Goal: Task Accomplishment & Management: Complete application form

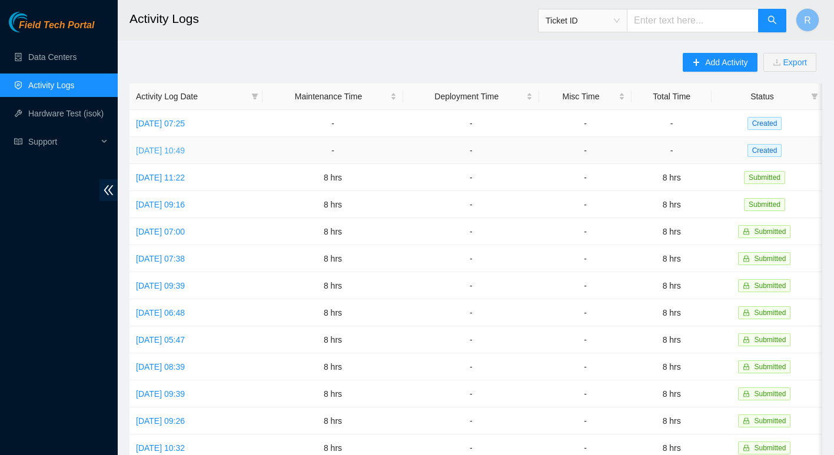
click at [185, 153] on link "[DATE] 10:49" at bounding box center [160, 150] width 49 height 9
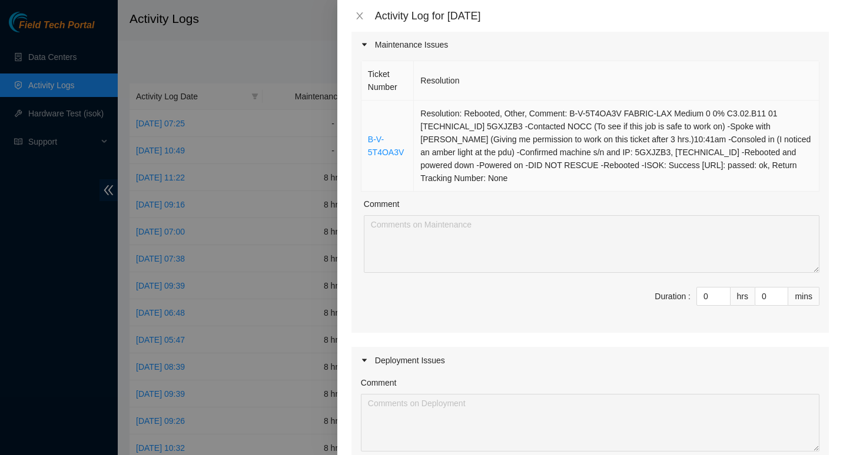
scroll to position [102, 0]
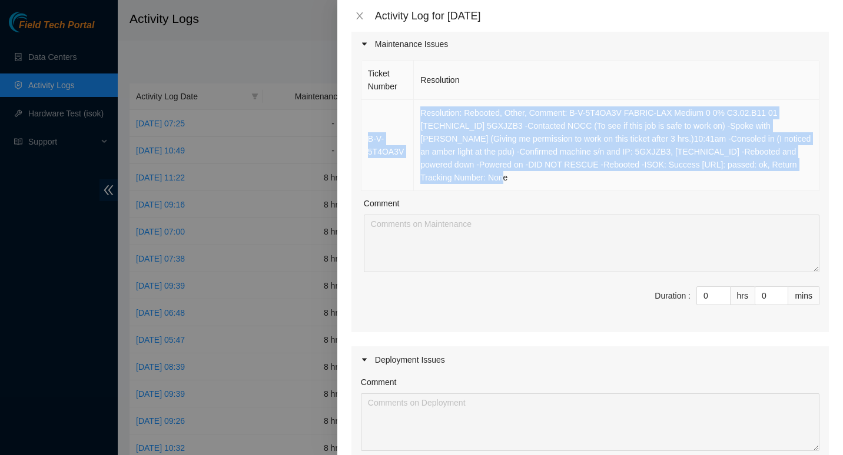
drag, startPoint x: 805, startPoint y: 168, endPoint x: 364, endPoint y: 129, distance: 442.4
click at [364, 129] on tr "B-V-5T4OA3V Resolution: Rebooted, Other, Comment: B-V-5T4OA3V FABRIC-LAX Medium…" at bounding box center [590, 145] width 458 height 91
copy tr "B-V-5T4OA3V Resolution: Rebooted, Other, Comment: B-V-5T4OA3V FABRIC-LAX Medium…"
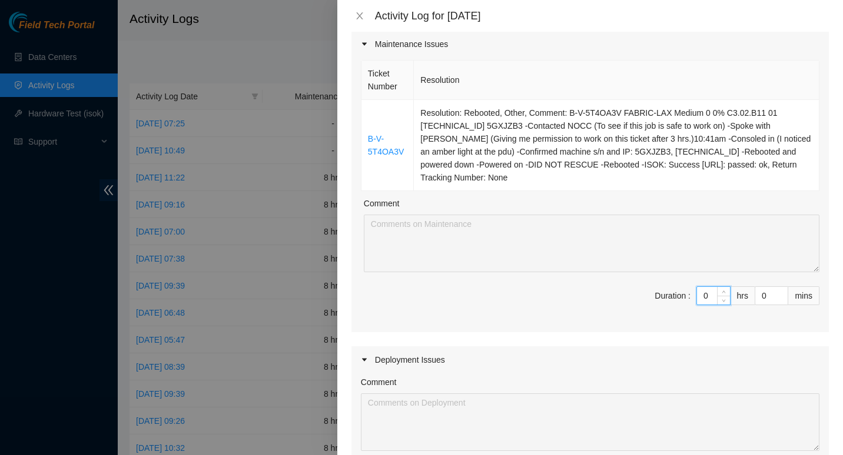
drag, startPoint x: 702, startPoint y: 283, endPoint x: 687, endPoint y: 283, distance: 14.7
click at [696, 287] on div "0" at bounding box center [713, 296] width 34 height 19
type input "8"
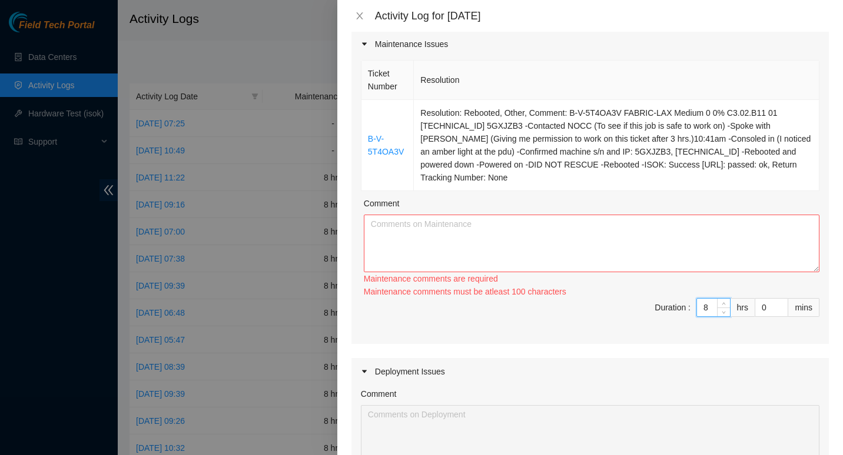
type input "8"
click at [542, 215] on textarea "Comment" at bounding box center [591, 244] width 455 height 58
paste textarea "B-V-5T4OA3V Resolution: Rebooted, Other, Comment: B-V-5T4OA3V FABRIC-LAX Medium…"
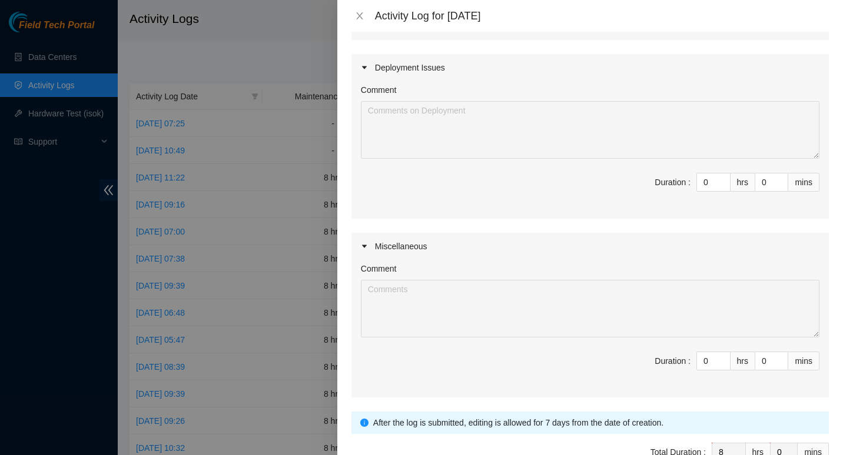
scroll to position [452, 0]
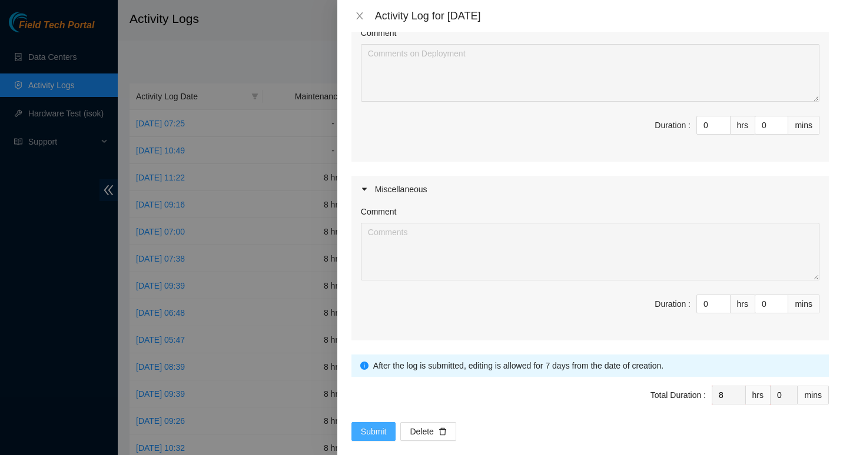
type textarea "B-V-5T4OA3V Resolution: Rebooted, Other, Comment: B-V-5T4OA3V FABRIC-LAX Medium…"
click at [378, 422] on button "Submit" at bounding box center [373, 431] width 45 height 19
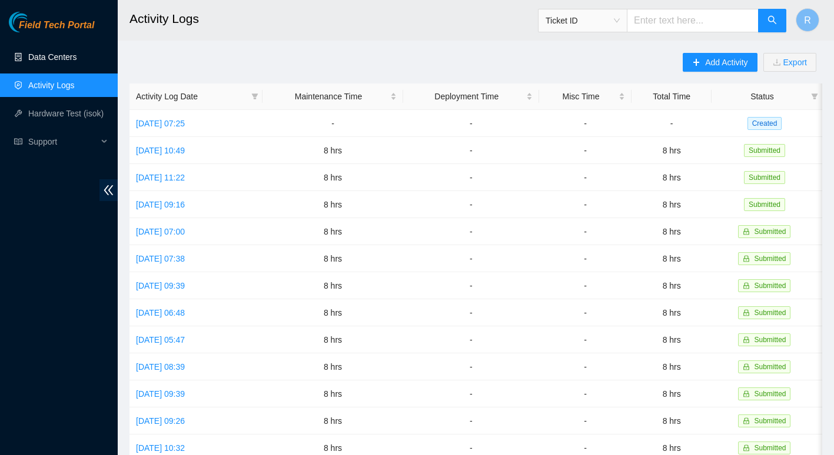
click at [50, 56] on link "Data Centers" at bounding box center [52, 56] width 48 height 9
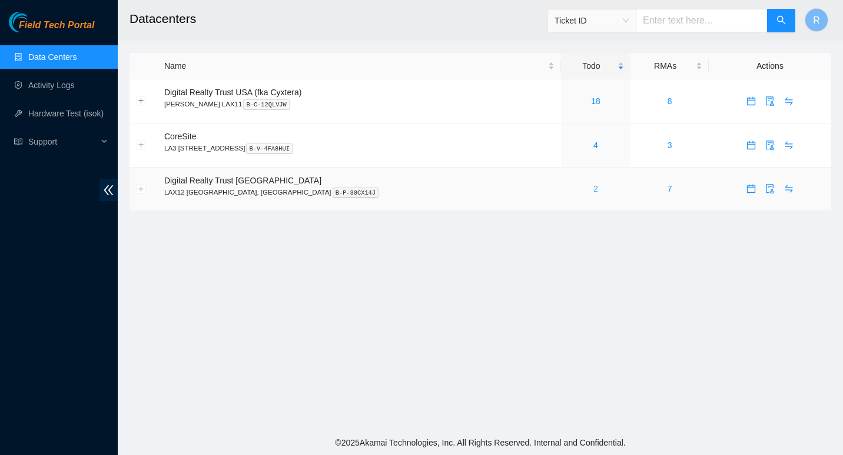
click at [593, 187] on link "2" at bounding box center [595, 188] width 5 height 9
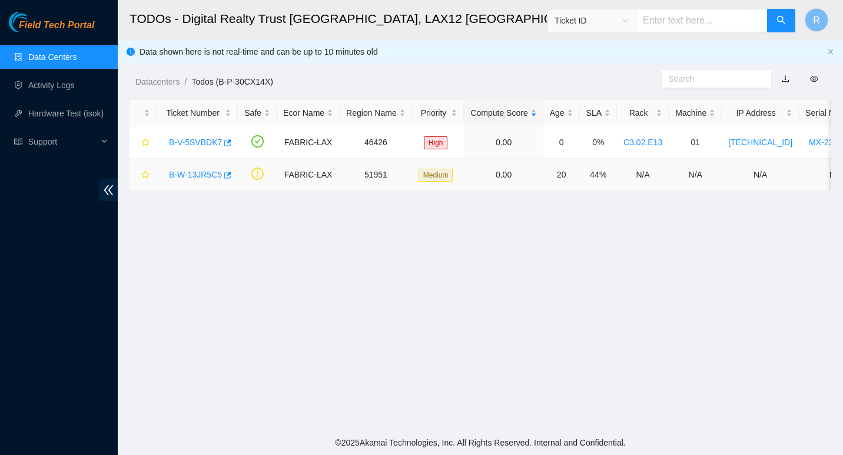
click at [195, 176] on link "B-W-13JR5C5" at bounding box center [195, 174] width 53 height 9
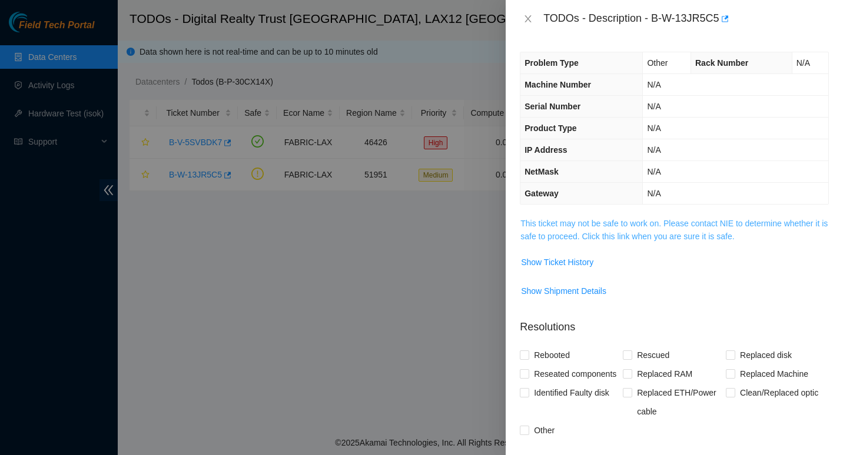
click at [549, 238] on link "This ticket may not be safe to work on. Please contact NIE to determine whether…" at bounding box center [673, 230] width 307 height 22
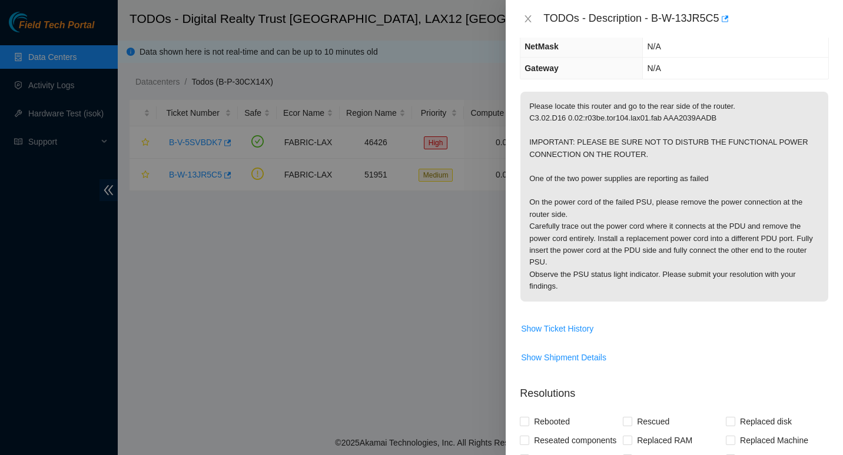
scroll to position [126, 0]
click at [660, 253] on p "Please locate this router and go to the rear side of the router. C3.02.D16 0.02…" at bounding box center [674, 196] width 308 height 210
drag, startPoint x: 654, startPoint y: 16, endPoint x: 718, endPoint y: 21, distance: 63.7
click at [718, 21] on div "TODOs - Description - B-W-13JR5C5" at bounding box center [685, 18] width 285 height 19
copy div "B-W-13JR5C5"
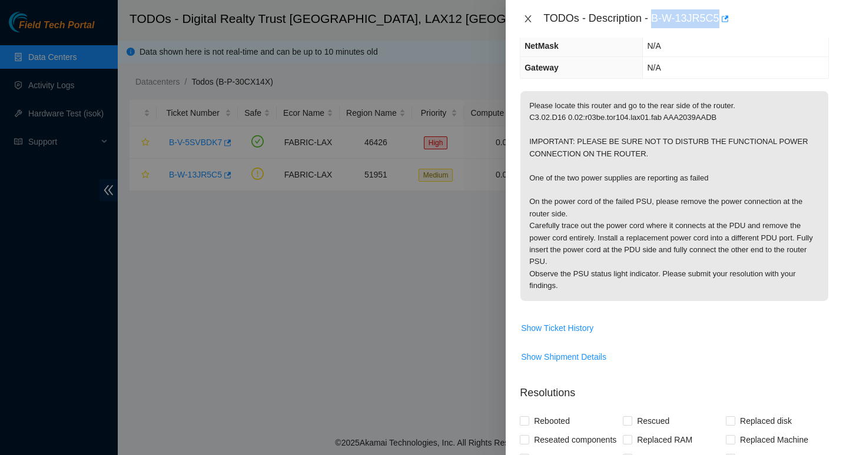
click at [527, 18] on icon "close" at bounding box center [527, 18] width 9 height 9
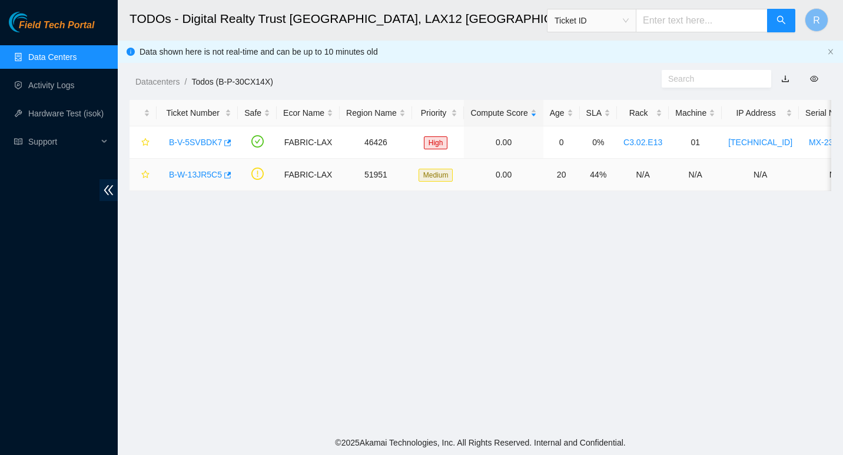
scroll to position [165, 0]
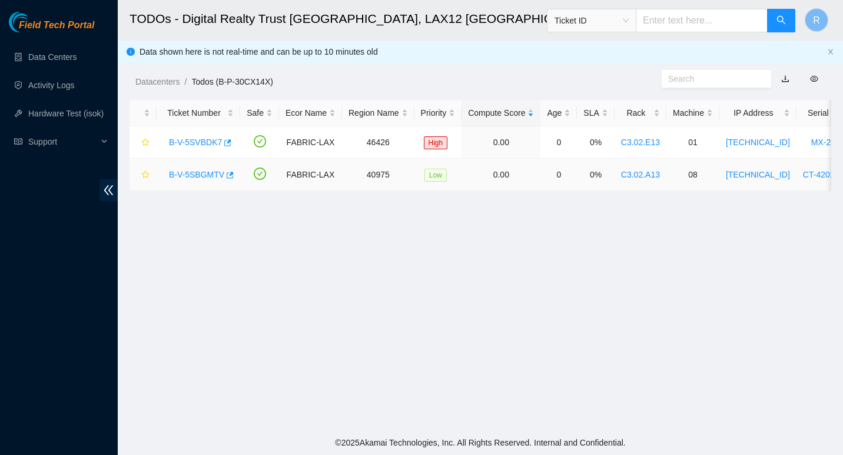
click at [185, 179] on link "B-V-5SBGMTV" at bounding box center [196, 174] width 55 height 9
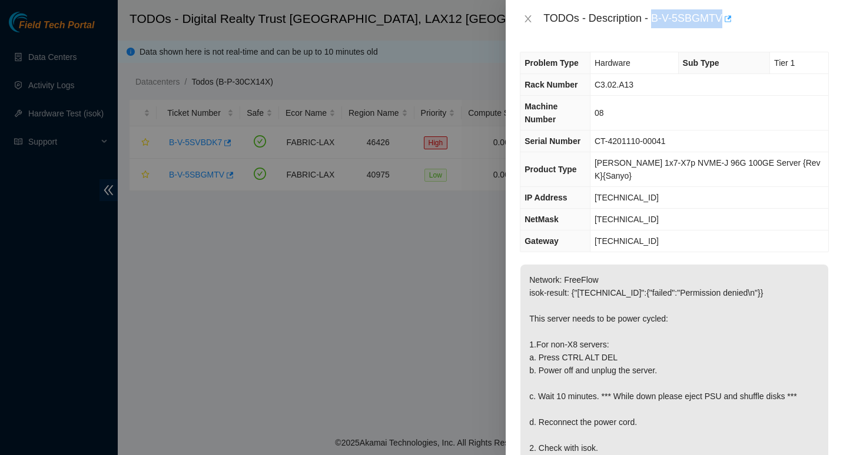
drag, startPoint x: 653, startPoint y: 14, endPoint x: 721, endPoint y: 14, distance: 68.8
click at [721, 14] on div "TODOs - Description - B-V-5SBGMTV" at bounding box center [685, 18] width 285 height 19
copy div "B-V-5SBGMTV"
